Goal: Check status: Check status

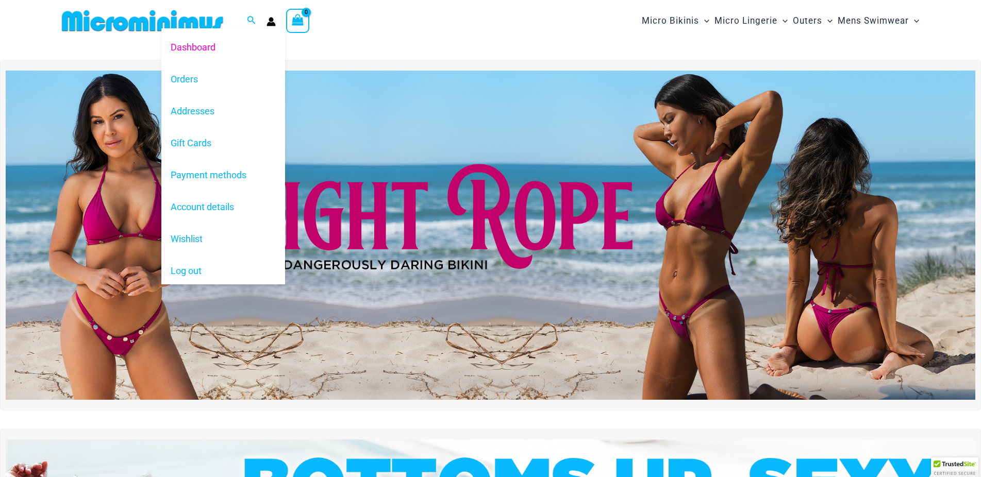
click at [273, 29] on div "Dashboard Orders Addresses Gift Cards Payment methods Account details Wishlist …" at bounding box center [271, 20] width 9 height 15
click at [183, 74] on link "Orders" at bounding box center [223, 79] width 124 height 32
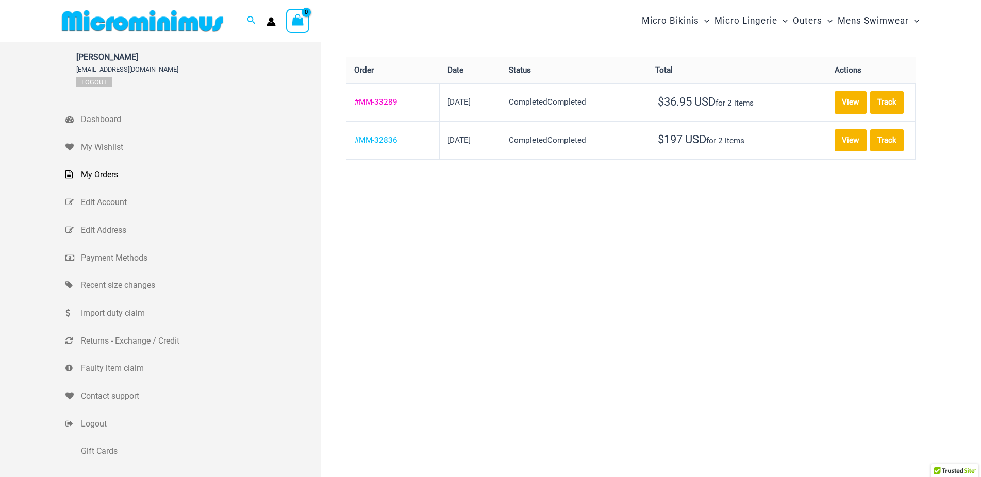
click at [379, 107] on link "#MM-33289" at bounding box center [375, 101] width 43 height 9
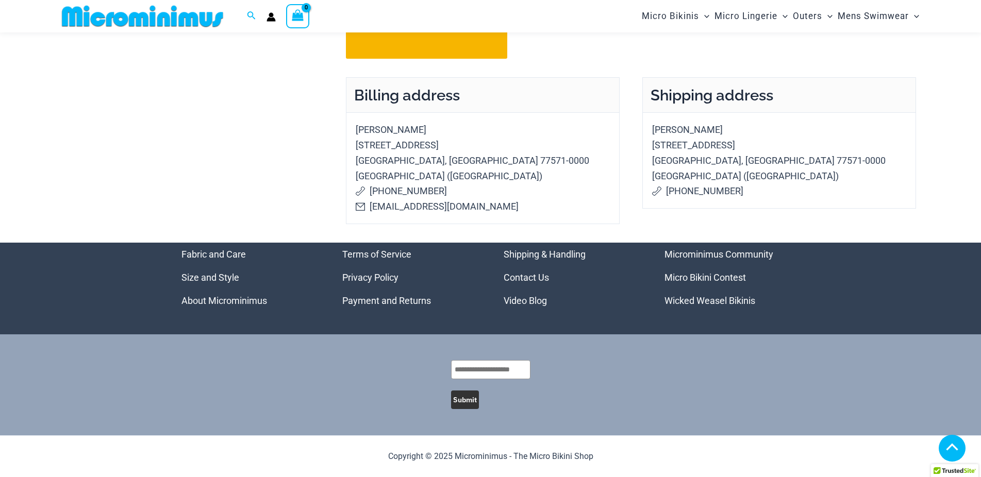
scroll to position [218, 0]
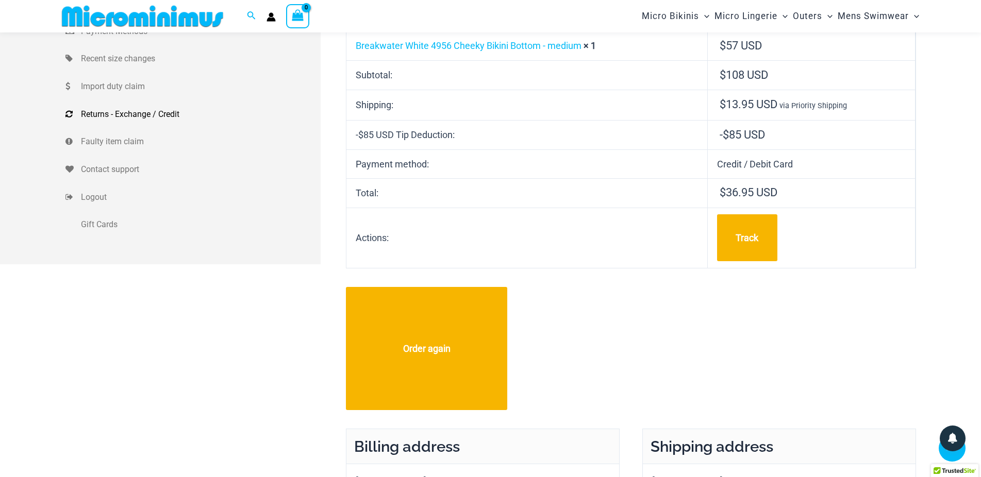
click at [132, 114] on span "Returns - Exchange / Credit" at bounding box center [199, 114] width 237 height 15
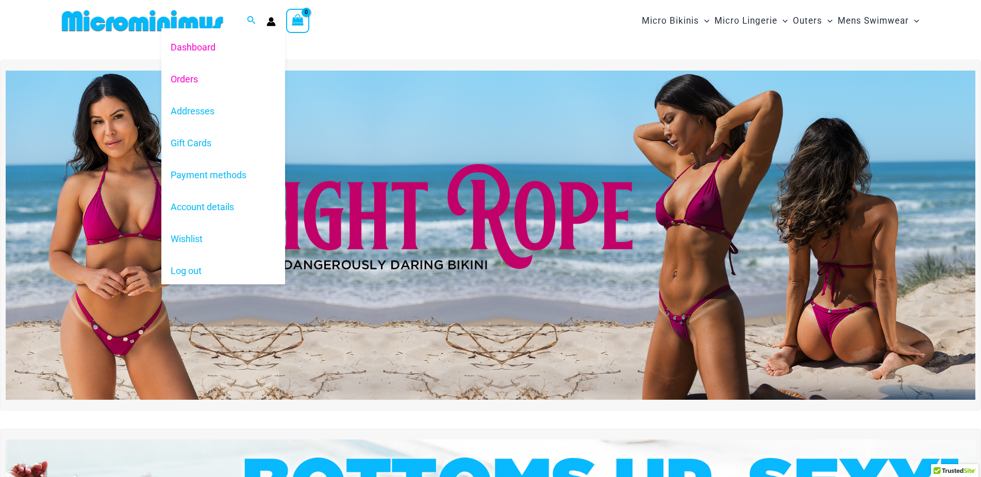
click at [184, 84] on link "Orders" at bounding box center [223, 79] width 124 height 32
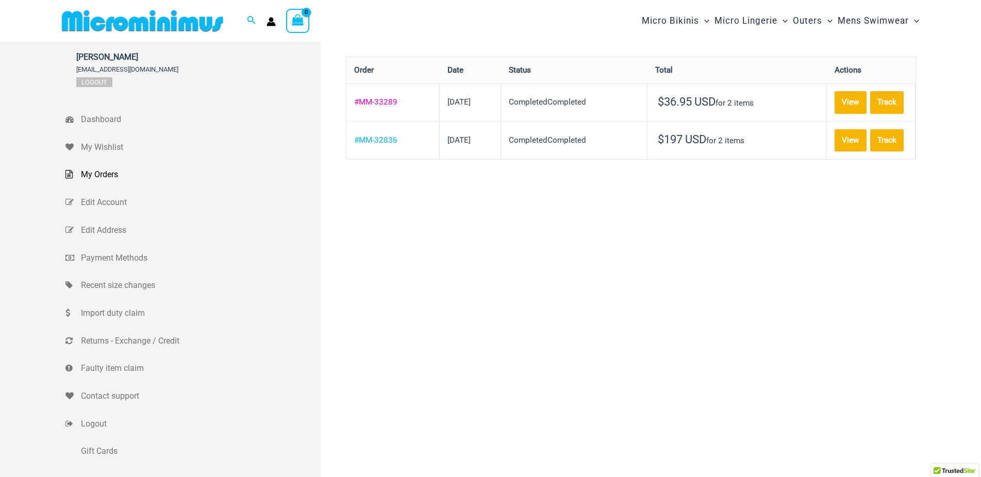
drag, startPoint x: 405, startPoint y: 117, endPoint x: 359, endPoint y: 118, distance: 45.4
click at [359, 118] on th "#MM-33289" at bounding box center [392, 103] width 93 height 38
copy link "MM-33289"
click at [853, 94] on link "View" at bounding box center [851, 102] width 32 height 22
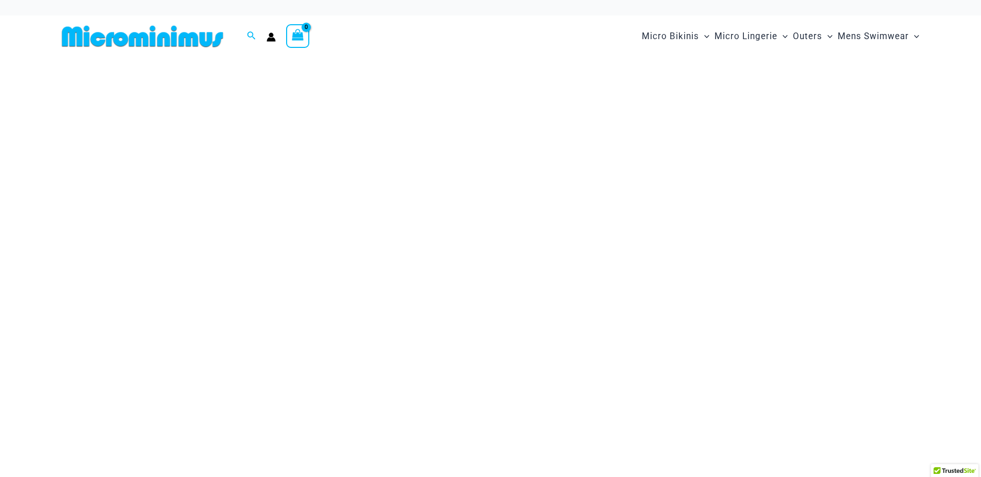
type input "**********"
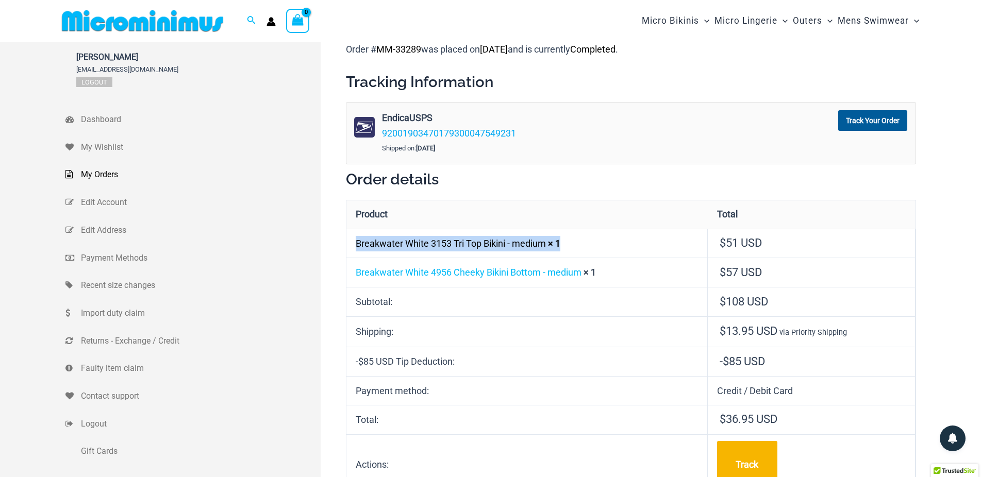
drag, startPoint x: 357, startPoint y: 242, endPoint x: 577, endPoint y: 245, distance: 220.1
click at [577, 245] on td "Breakwater White 3153 Tri Top Bikini - medium × 1" at bounding box center [526, 243] width 361 height 29
copy td "Breakwater White 3153 Tri Top Bikini - medium × 1"
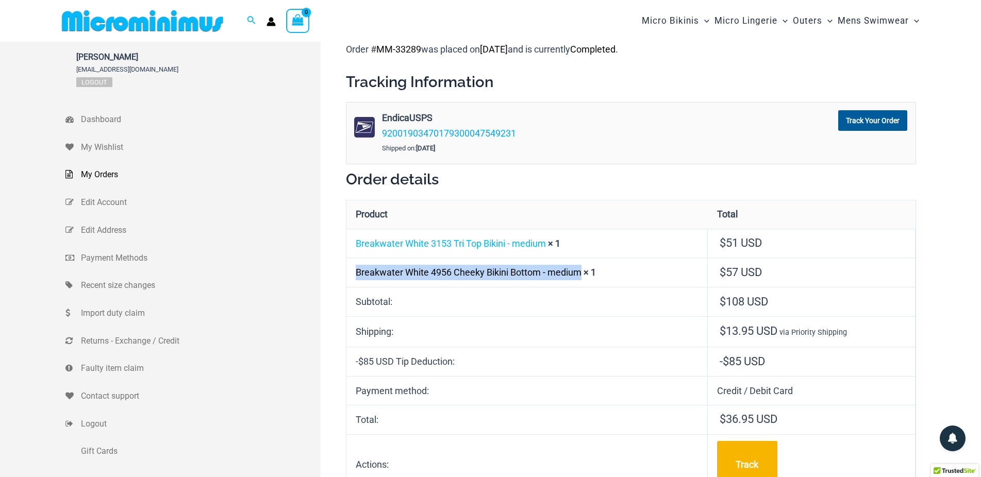
drag, startPoint x: 352, startPoint y: 271, endPoint x: 584, endPoint y: 272, distance: 232.0
click at [584, 272] on td "Breakwater White 4956 Cheeky Bikini Bottom - medium × 1" at bounding box center [526, 272] width 361 height 29
copy link "Breakwater White 4956 Cheeky Bikini Bottom - medium"
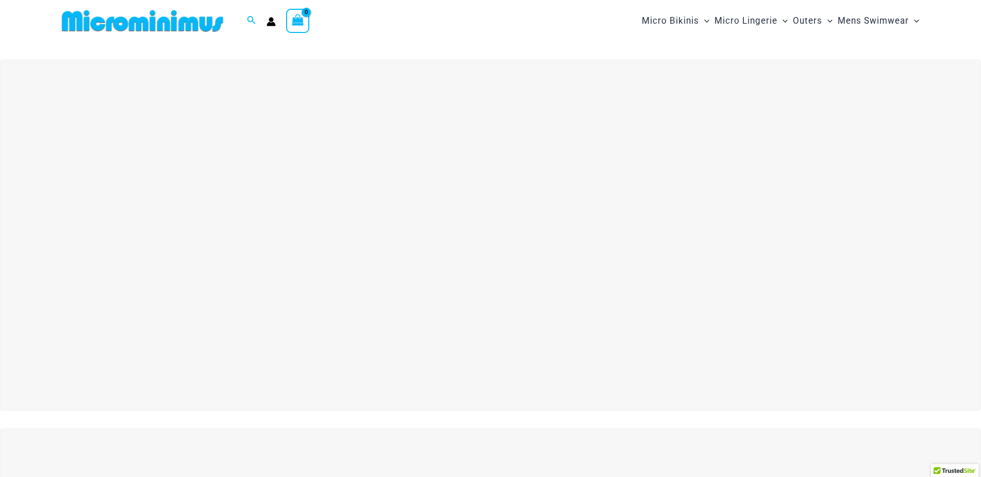
type input "**********"
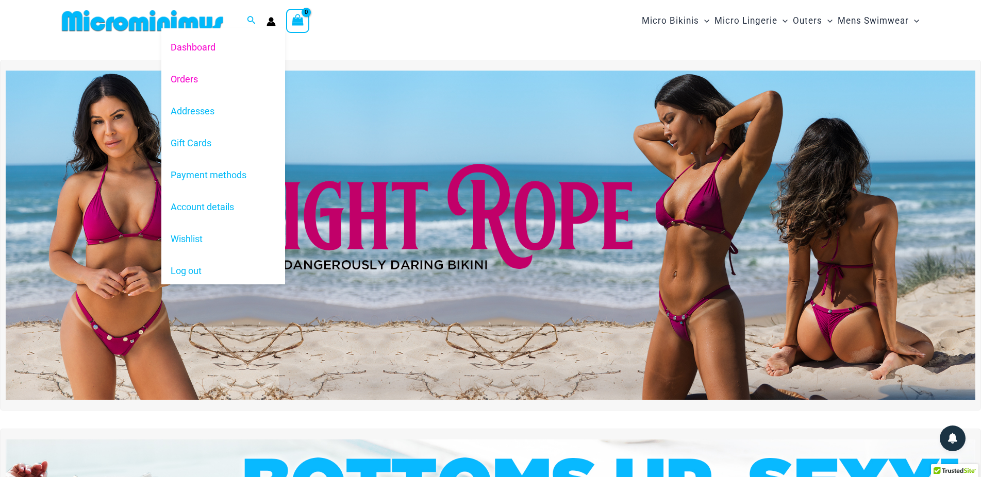
click at [197, 80] on link "Orders" at bounding box center [223, 79] width 124 height 32
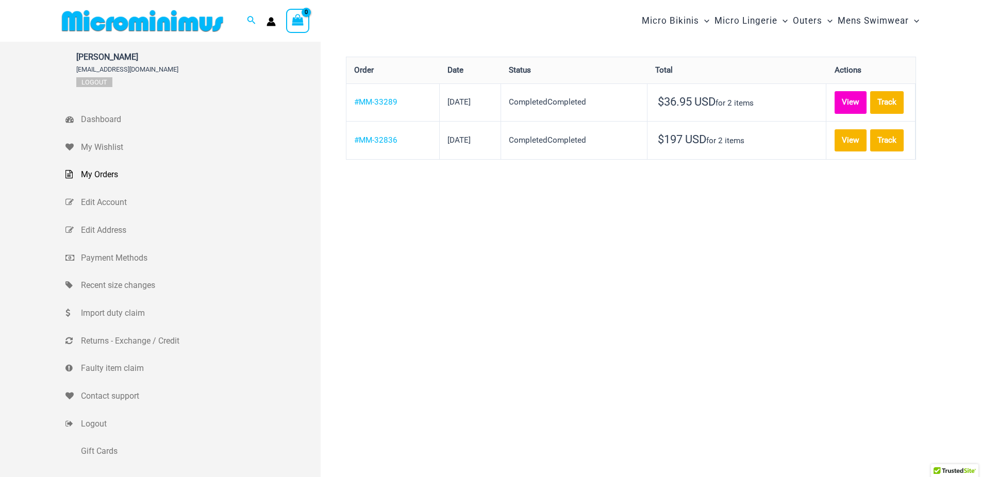
click at [866, 94] on link "View" at bounding box center [851, 102] width 32 height 22
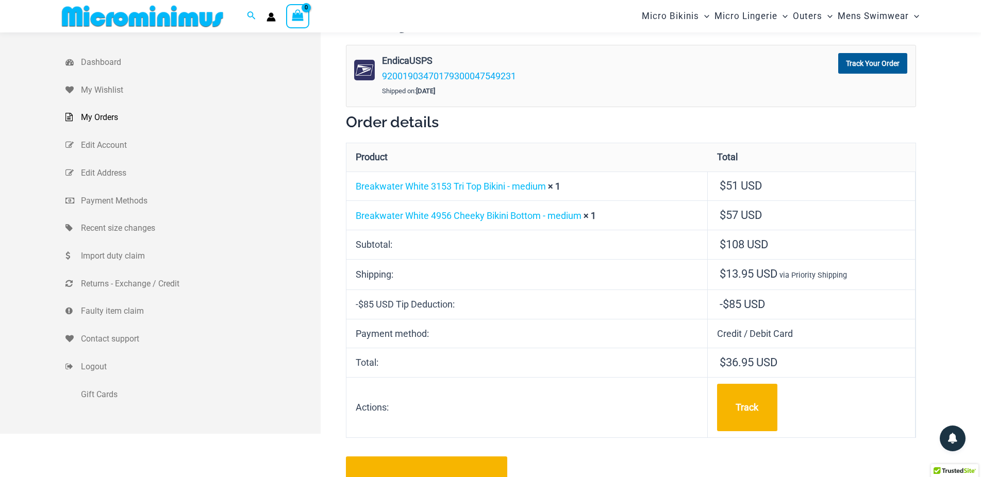
scroll to position [49, 0]
